Goal: Find specific page/section

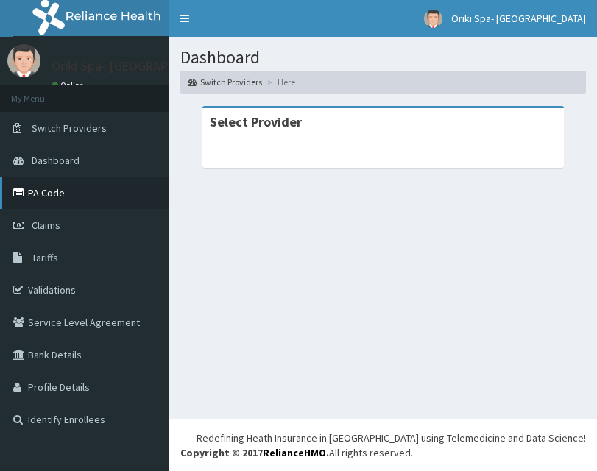
click at [71, 195] on link "PA Code" at bounding box center [84, 193] width 169 height 32
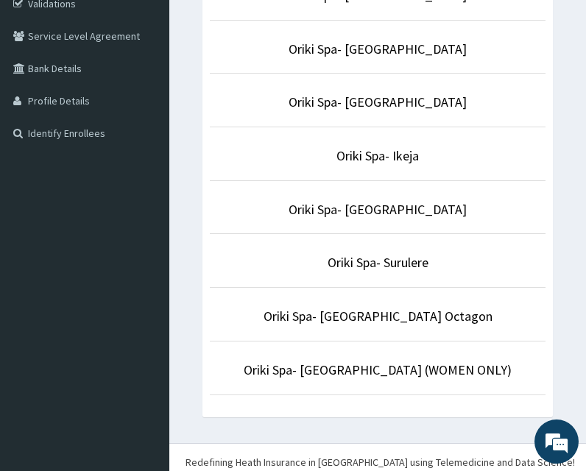
scroll to position [288, 0]
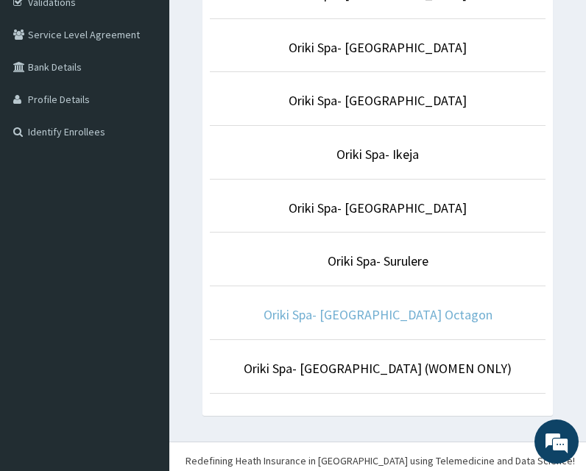
click at [399, 312] on link "Oriki Spa- [GEOGRAPHIC_DATA] Octagon" at bounding box center [377, 314] width 229 height 17
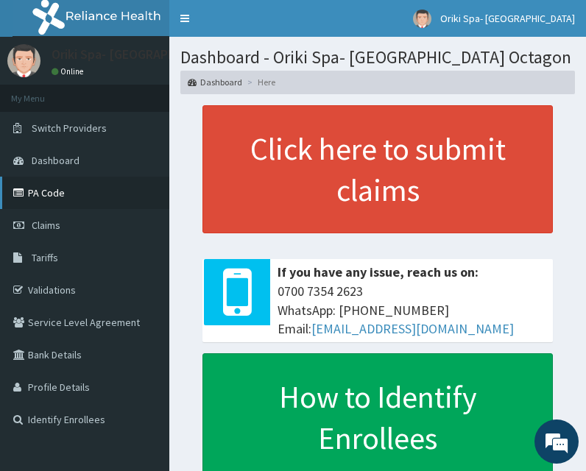
click at [53, 183] on link "PA Code" at bounding box center [84, 193] width 169 height 32
